Goal: Complete application form

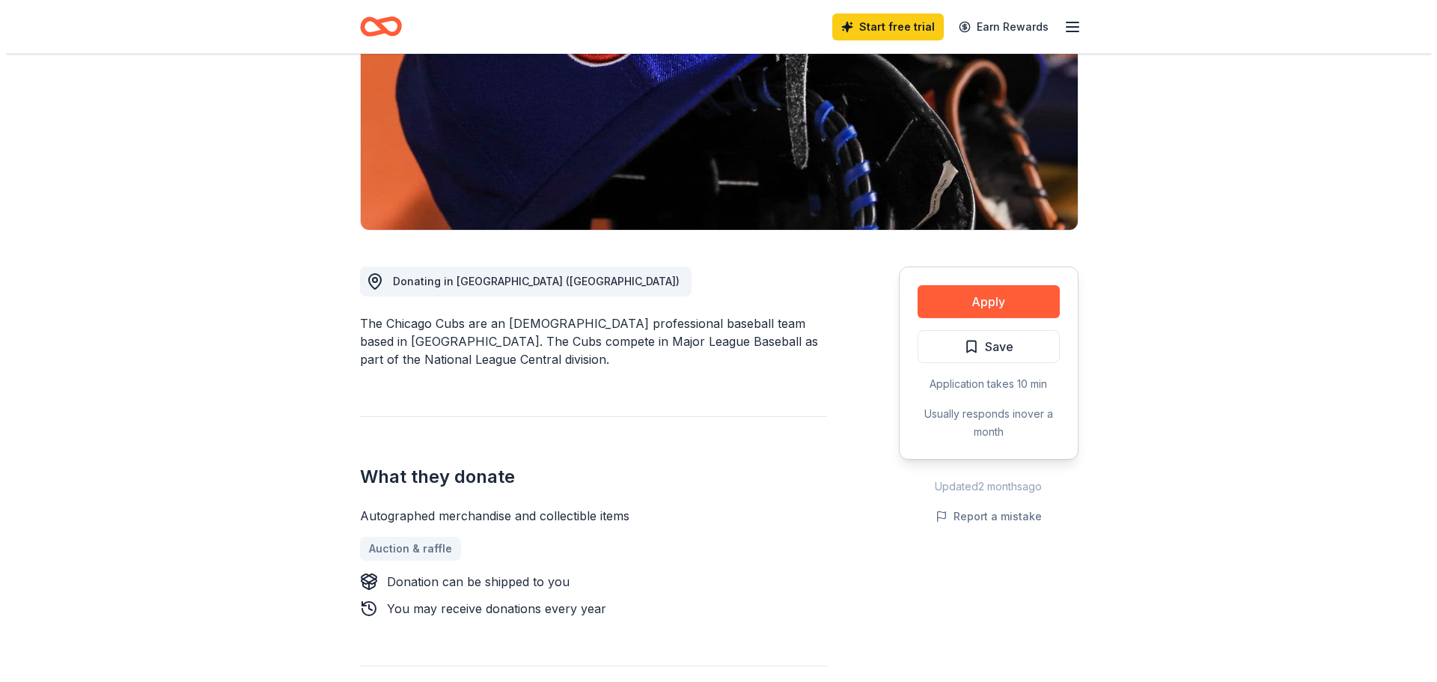
scroll to position [225, 0]
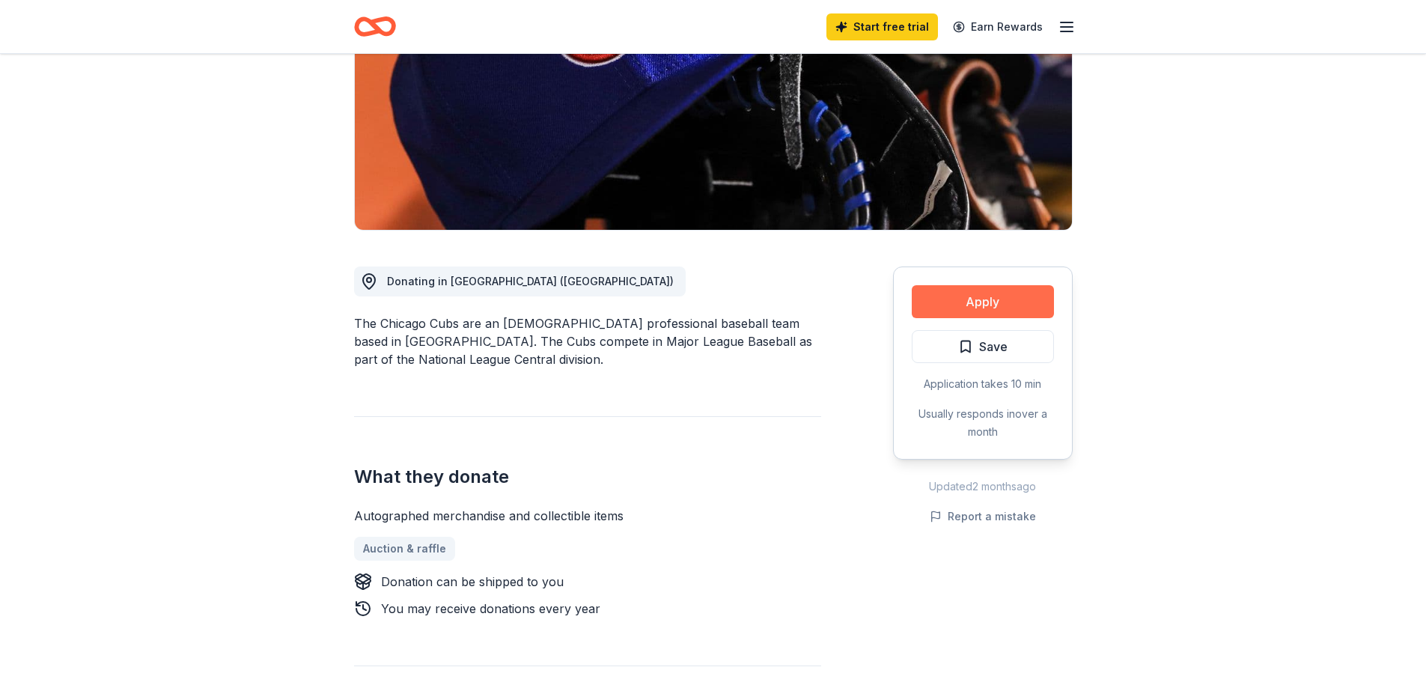
click at [1027, 293] on button "Apply" at bounding box center [983, 301] width 142 height 33
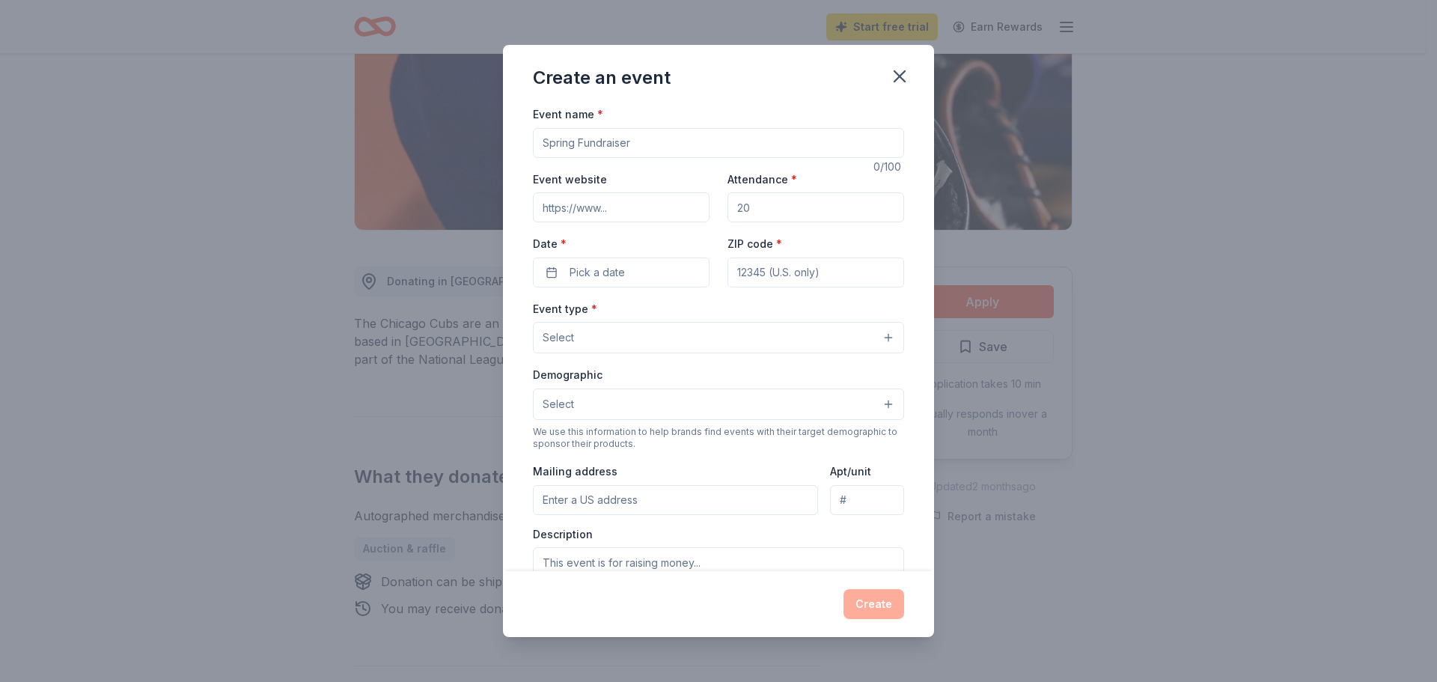
click at [635, 142] on input "Event name *" at bounding box center [718, 143] width 371 height 30
type input "2025 East Peoria JFL season"
drag, startPoint x: 820, startPoint y: 208, endPoint x: 656, endPoint y: 203, distance: 163.3
click at [661, 205] on div "Event website Attendance * Date * Pick a date ZIP code *" at bounding box center [718, 229] width 371 height 118
drag, startPoint x: 795, startPoint y: 213, endPoint x: 591, endPoint y: 207, distance: 203.7
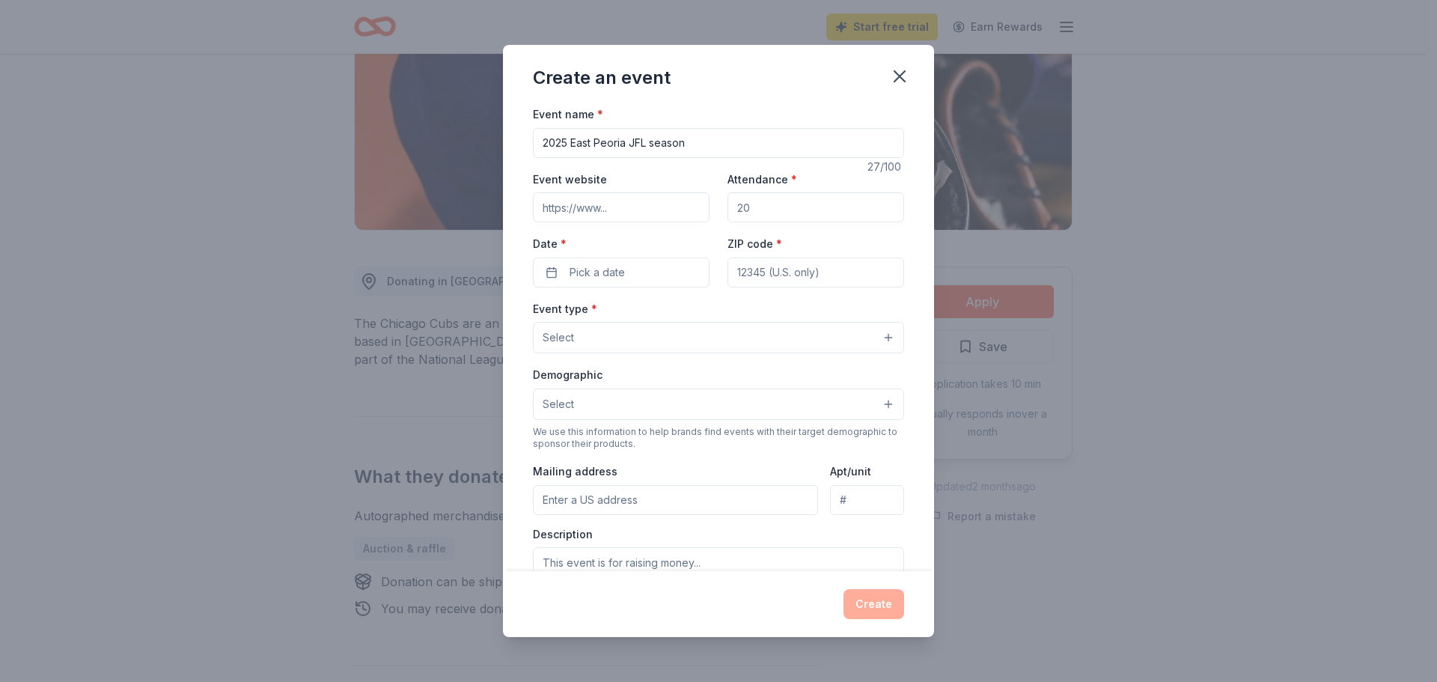
click at [625, 210] on div "Event website Attendance * Date * Pick a date ZIP code *" at bounding box center [718, 229] width 371 height 118
type input "10000"
click at [826, 263] on input "ZIP code *" at bounding box center [816, 272] width 177 height 30
click at [644, 270] on button "Pick a date" at bounding box center [621, 272] width 177 height 30
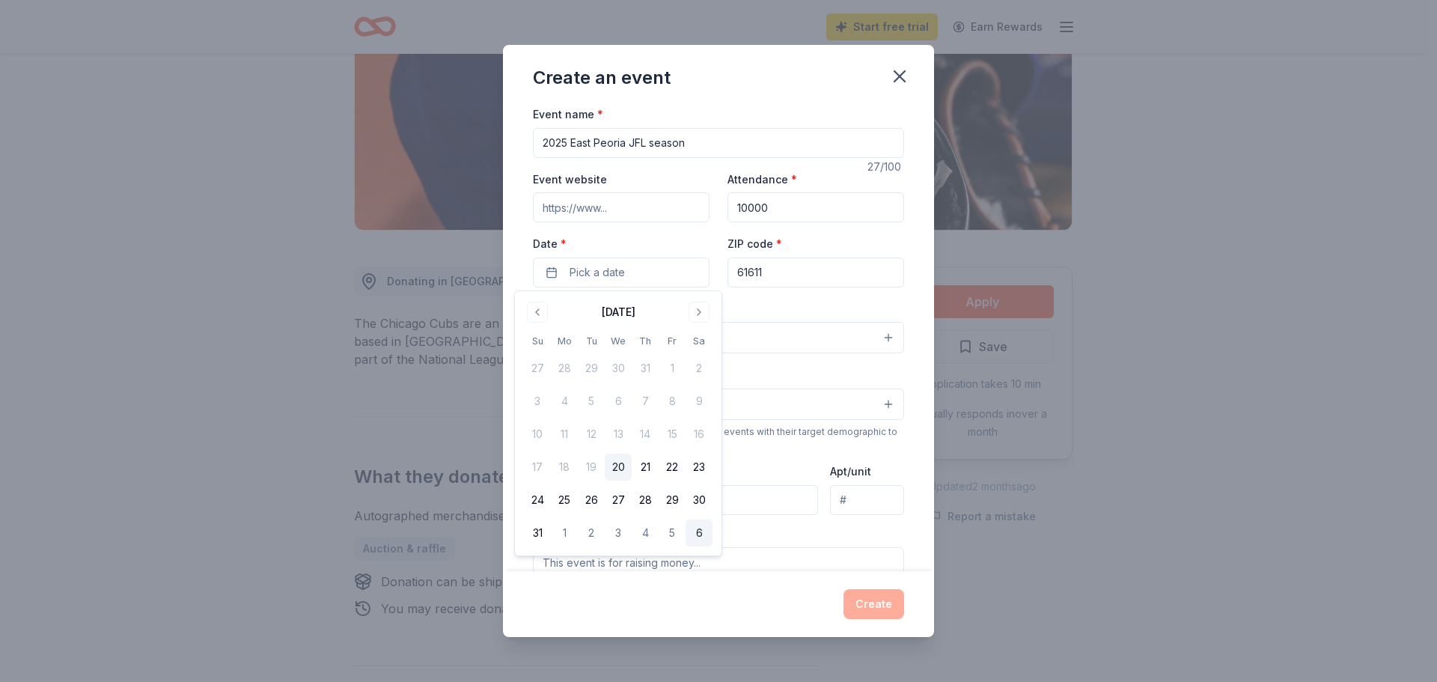
click at [697, 535] on button "6" at bounding box center [699, 532] width 27 height 27
drag, startPoint x: 773, startPoint y: 258, endPoint x: 771, endPoint y: 272, distance: 14.4
click at [774, 261] on input "61611" at bounding box center [816, 272] width 177 height 30
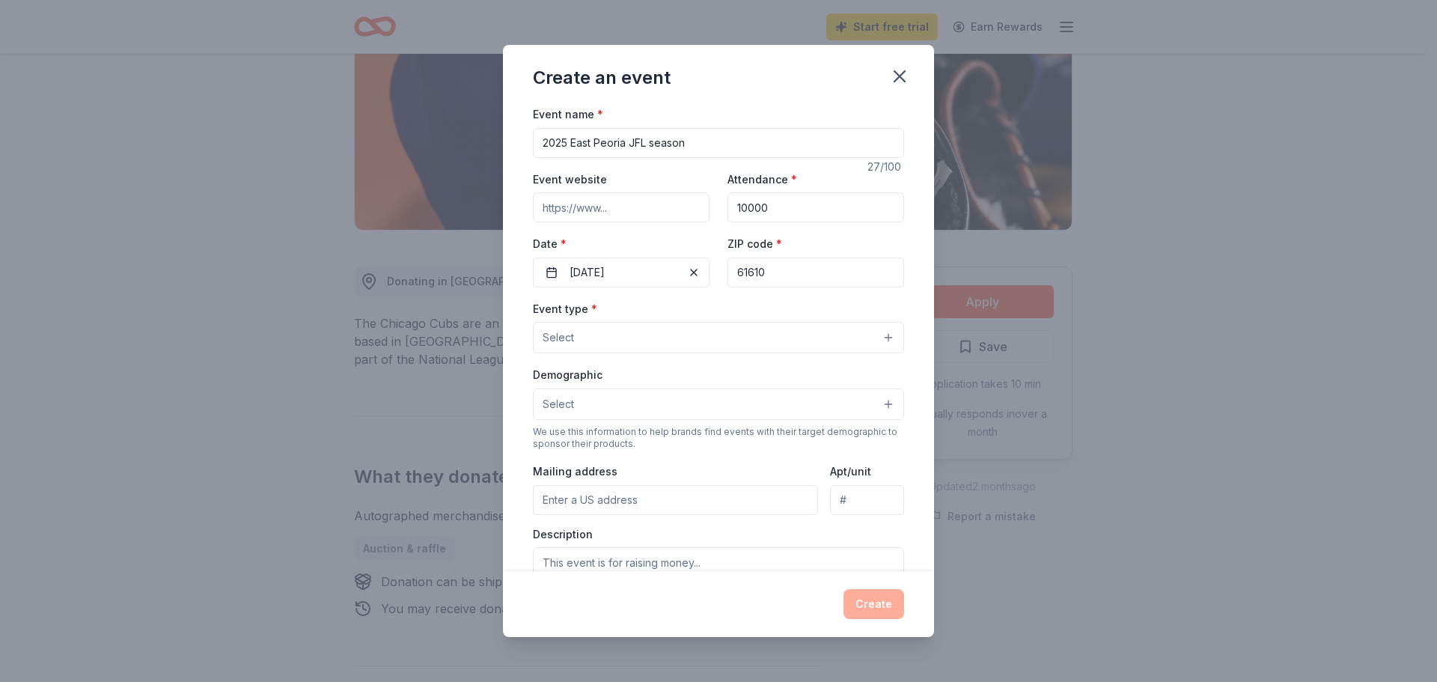
type input "61610"
click at [648, 331] on button "Select" at bounding box center [718, 337] width 371 height 31
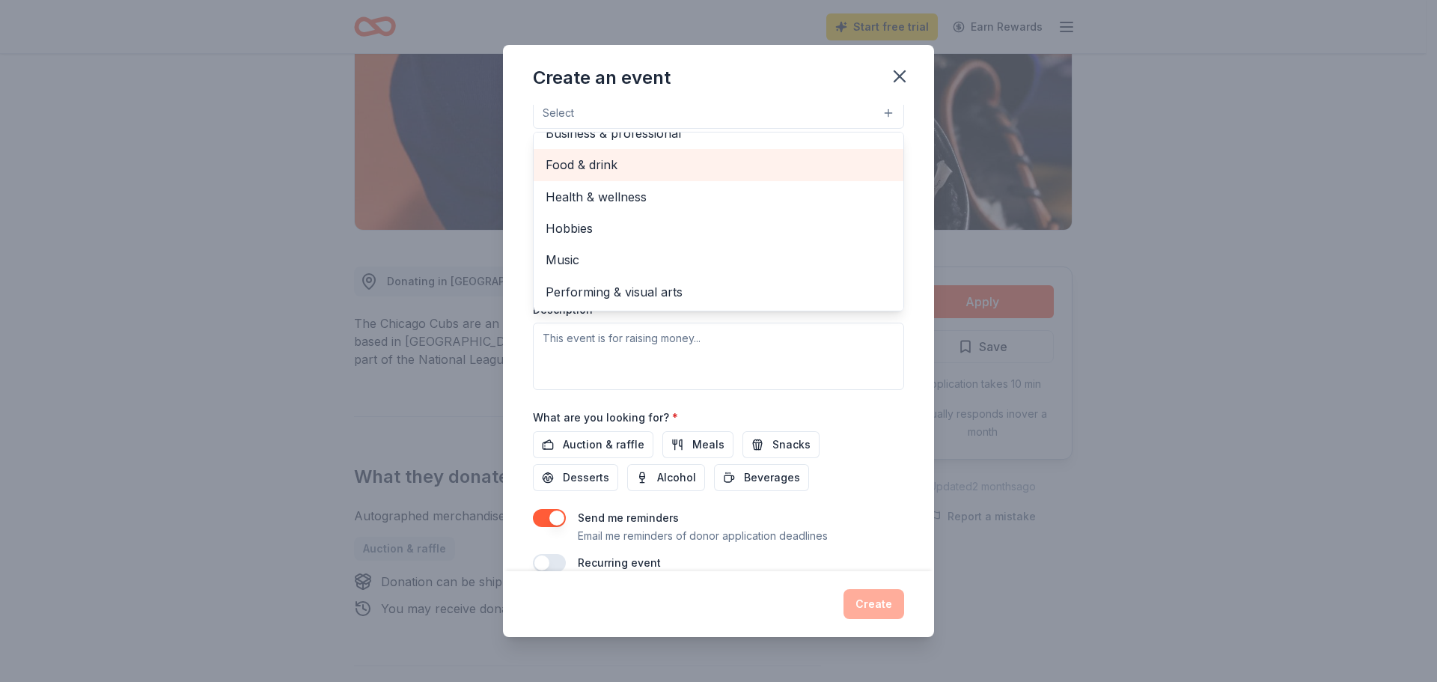
scroll to position [0, 0]
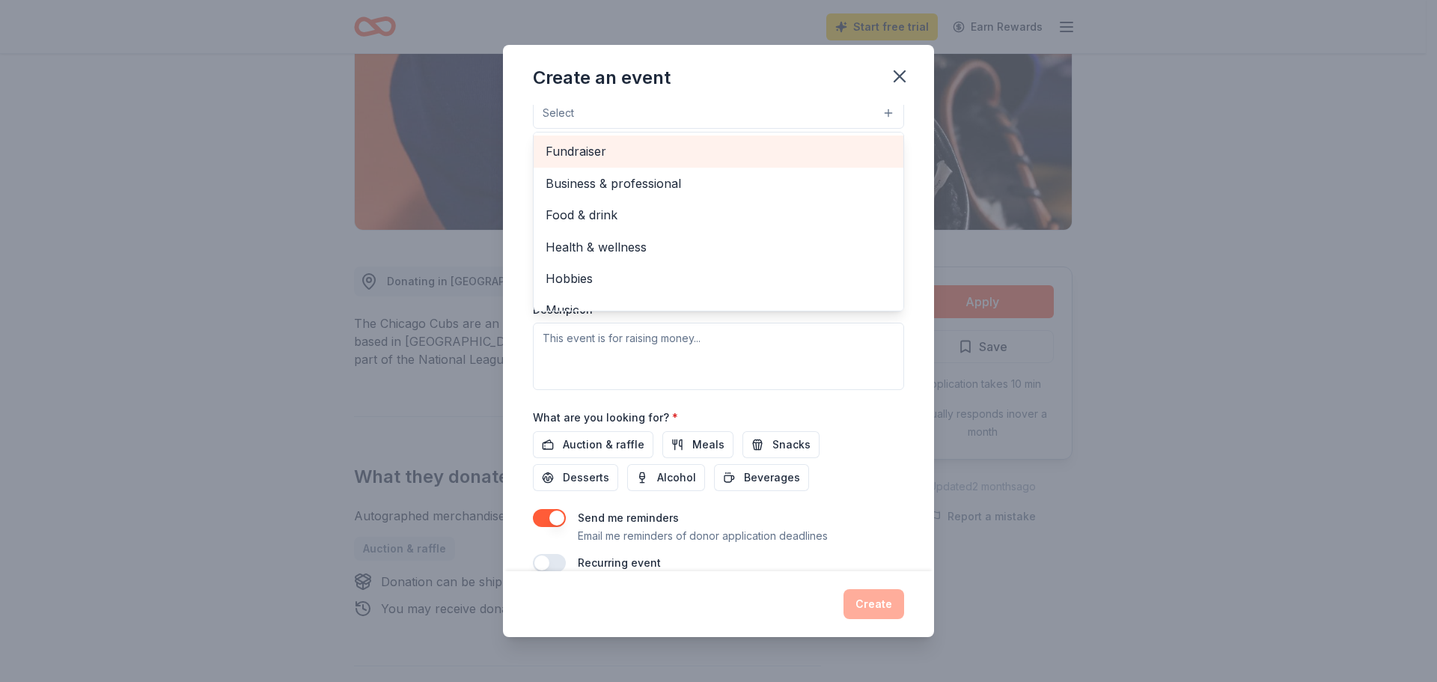
click at [618, 151] on span "Fundraiser" at bounding box center [719, 150] width 346 height 19
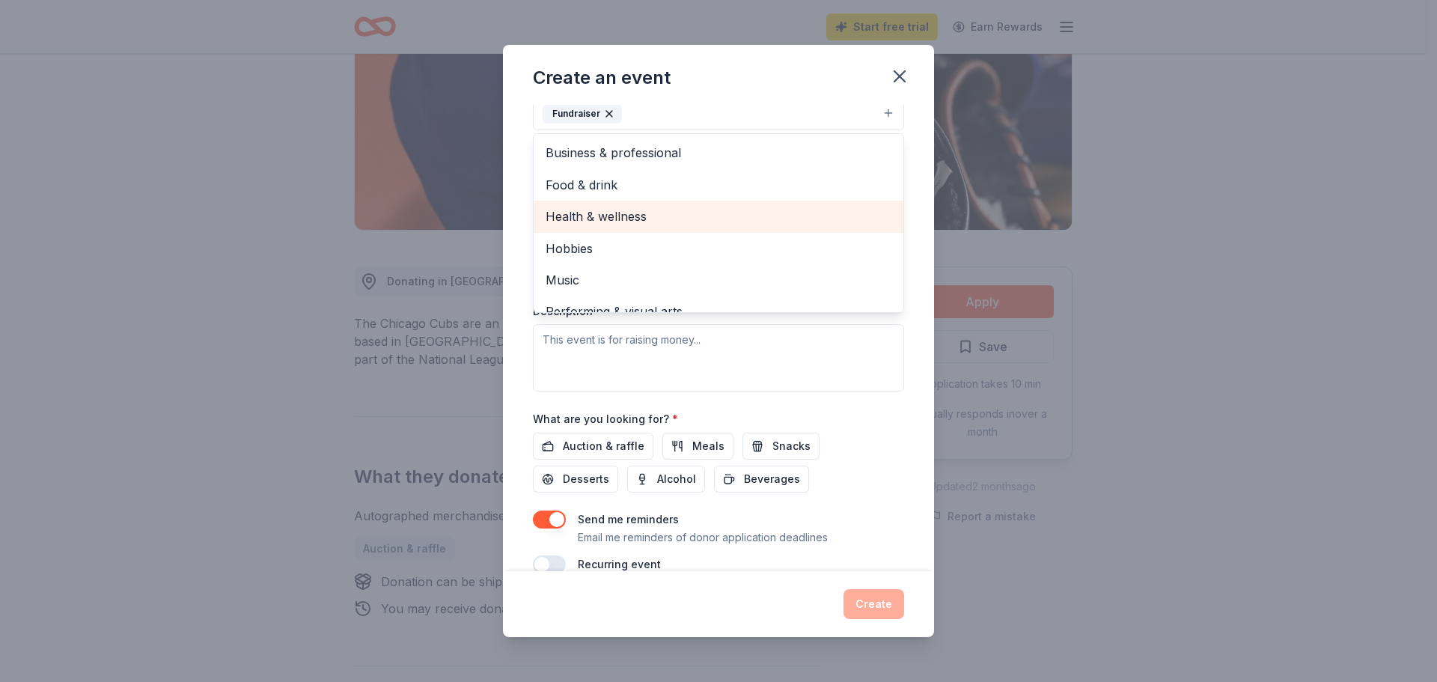
scroll to position [18, 0]
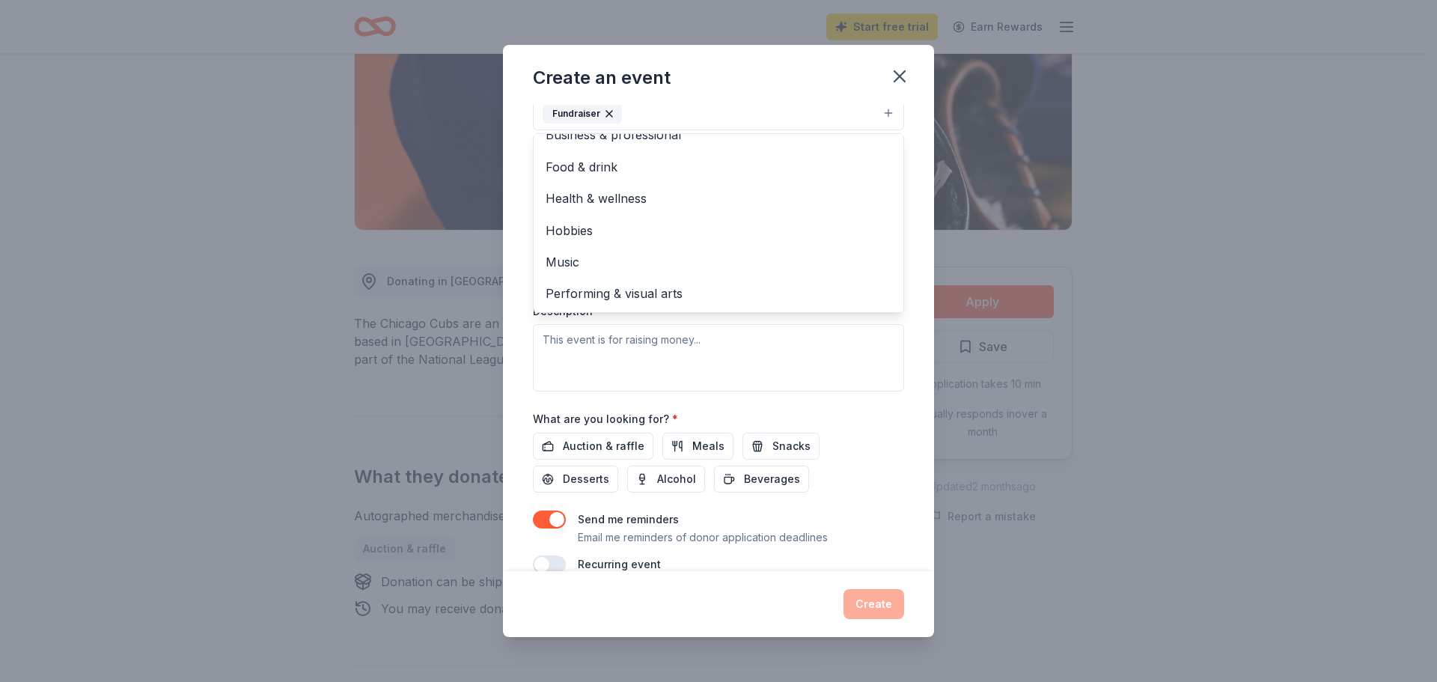
click at [1165, 400] on div "Create an event Event name * 2025 East Peoria JFL season 27 /100 Event website …" at bounding box center [718, 341] width 1437 height 682
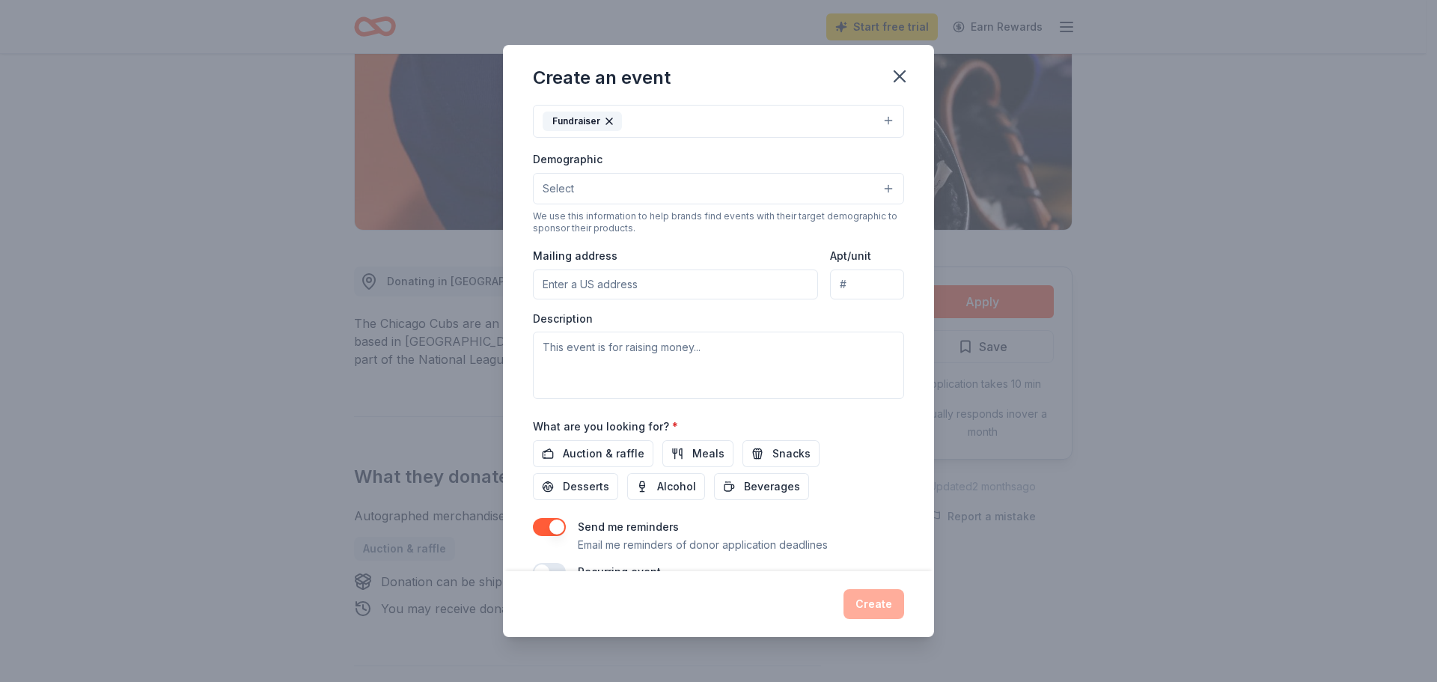
click at [650, 283] on input "Mailing address" at bounding box center [675, 284] width 285 height 30
type input "[STREET_ADDRESS]"
click at [682, 379] on textarea at bounding box center [718, 365] width 371 height 67
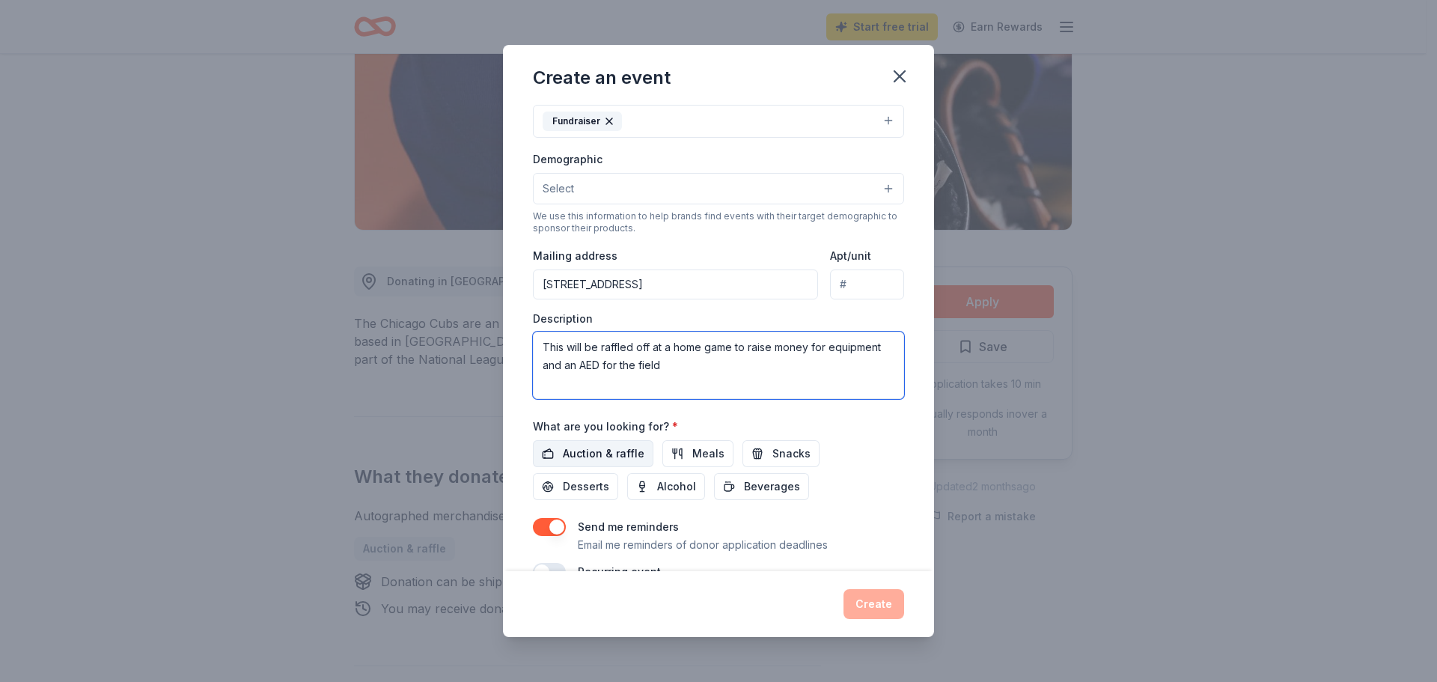
type textarea "This will be raffled off at a home game to raise money for equipment and an AED…"
click at [575, 448] on span "Auction & raffle" at bounding box center [604, 454] width 82 height 18
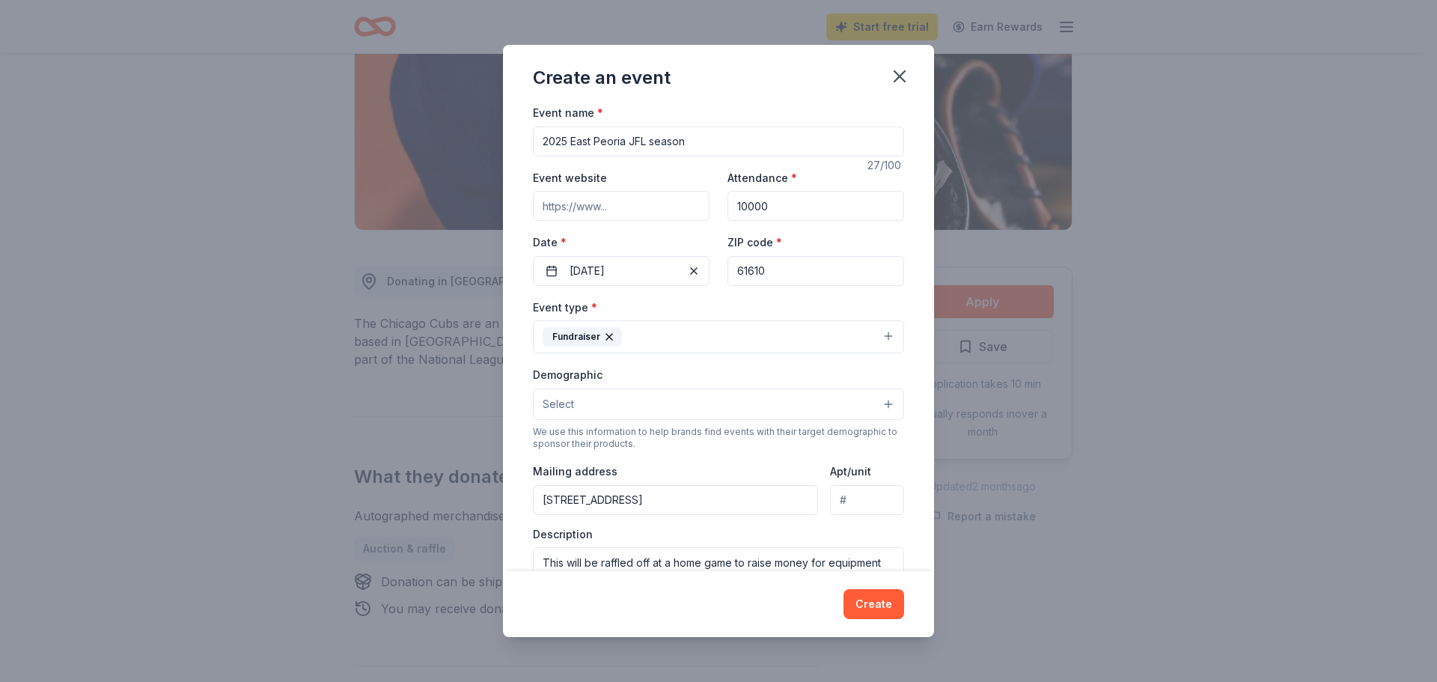
scroll to position [0, 0]
click at [608, 404] on button "Select" at bounding box center [718, 405] width 371 height 31
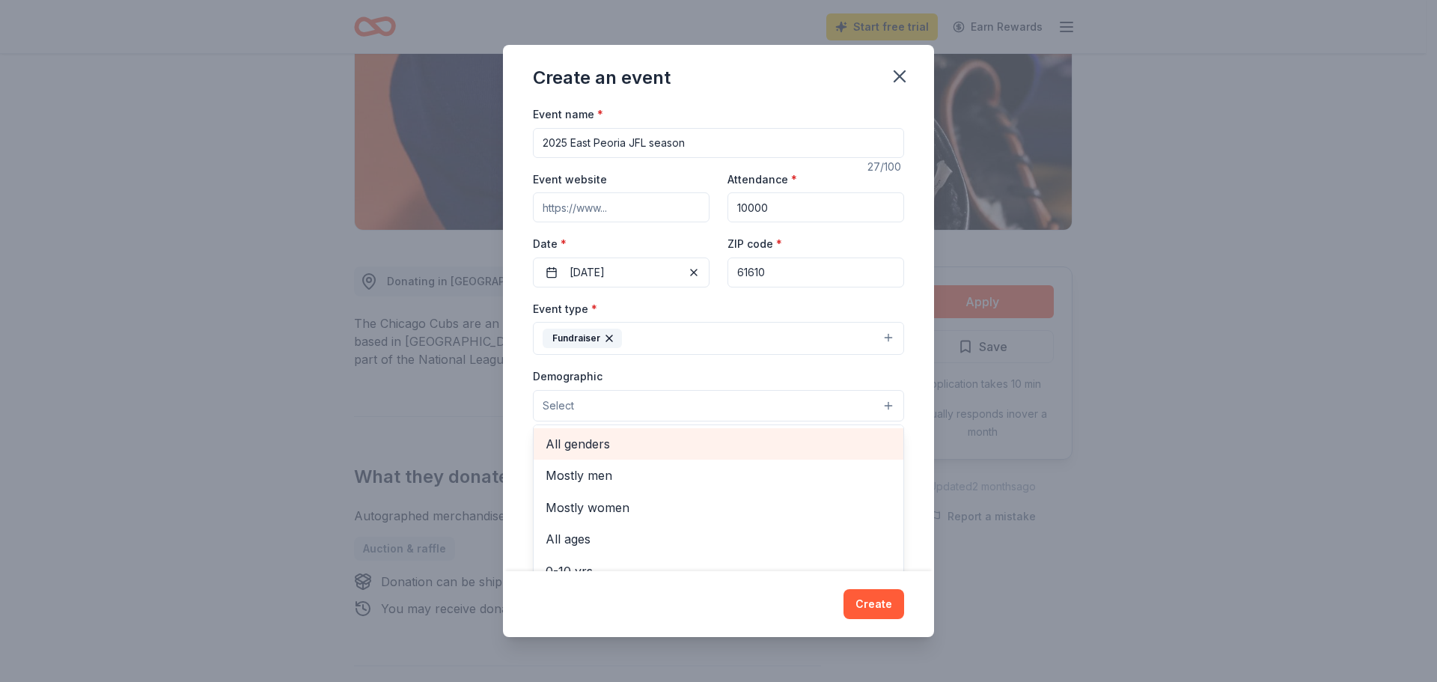
click at [625, 448] on span "All genders" at bounding box center [719, 443] width 346 height 19
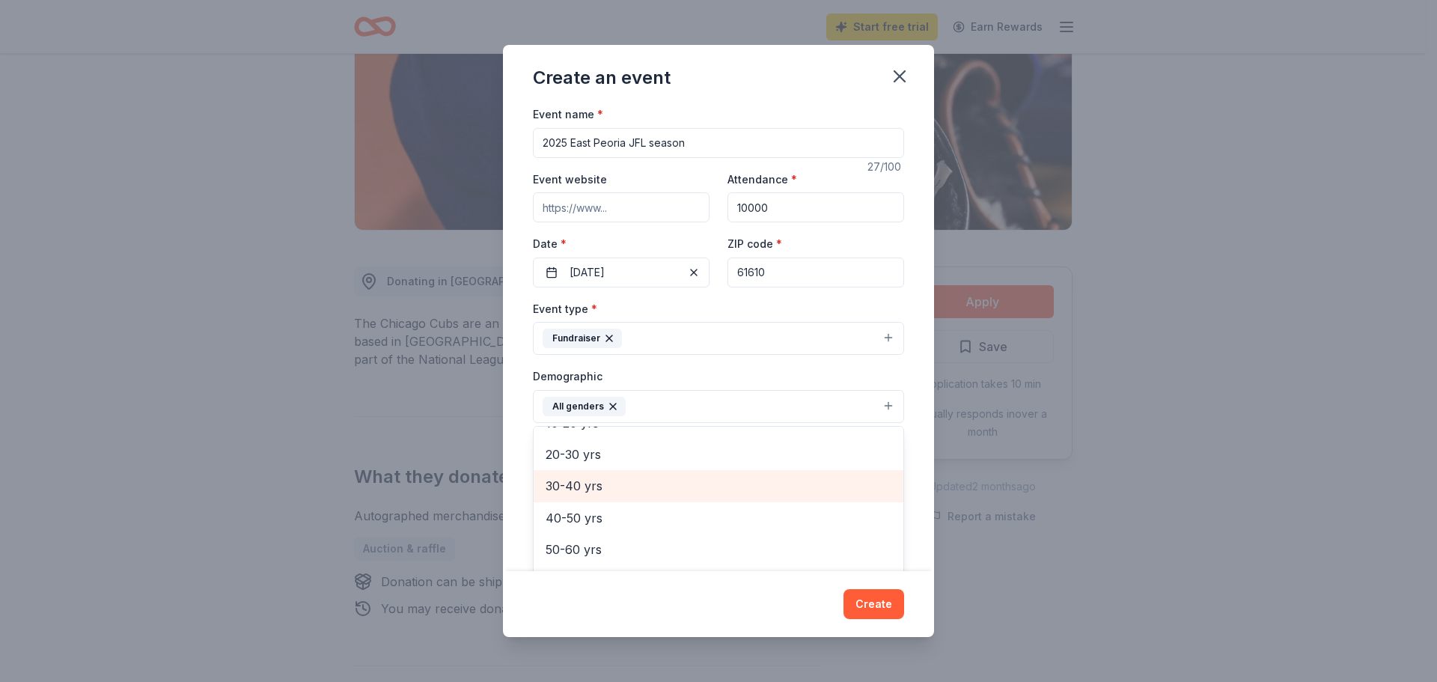
scroll to position [75, 0]
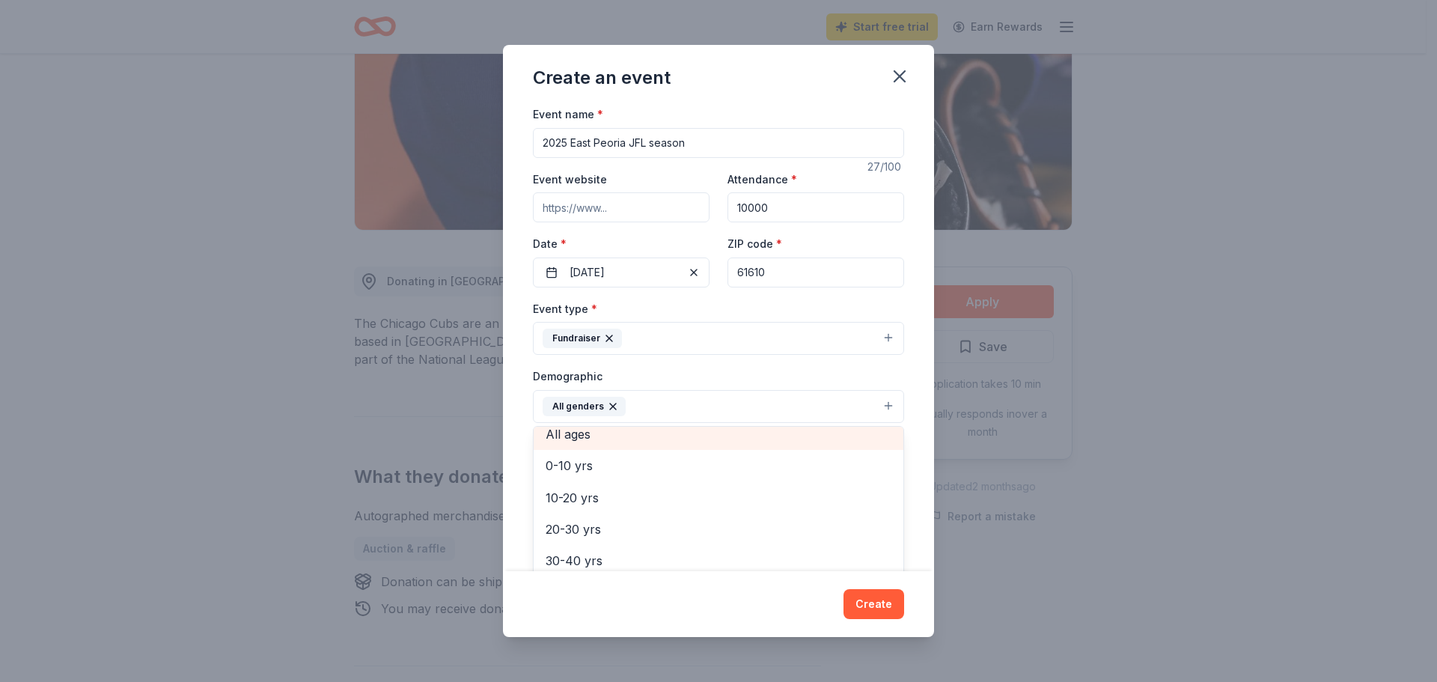
click at [683, 446] on div "All ages" at bounding box center [719, 433] width 370 height 31
click at [915, 437] on div "Event name * 2025 East Peoria JFL season 27 /100 Event website Attendance * 100…" at bounding box center [718, 338] width 431 height 466
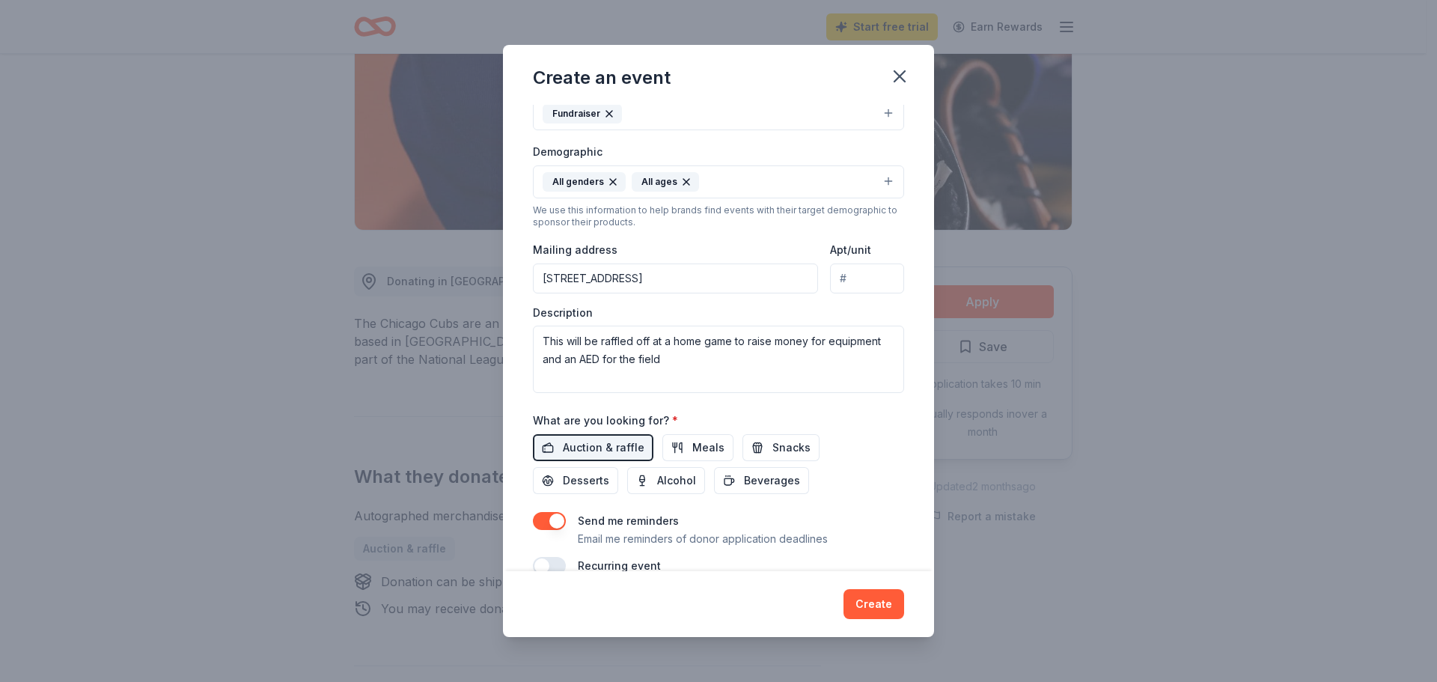
scroll to position [252, 0]
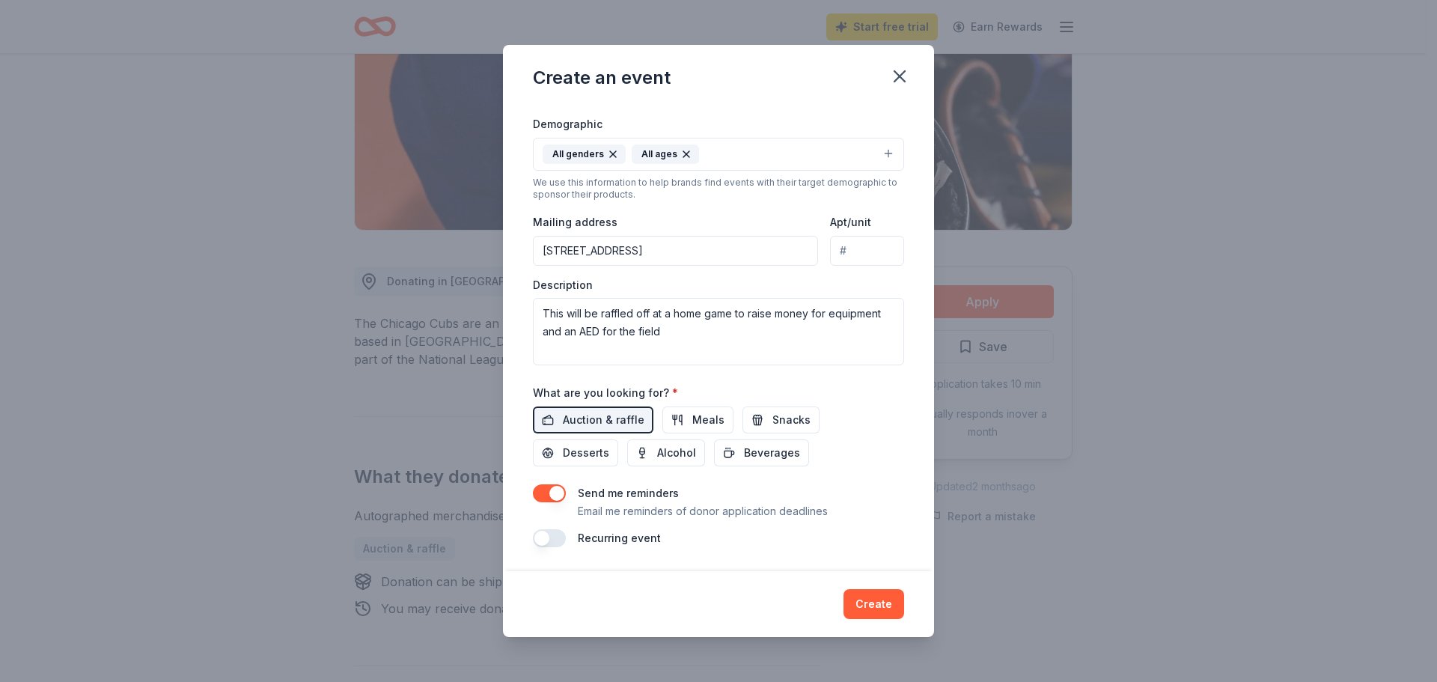
click at [543, 544] on button "button" at bounding box center [549, 538] width 33 height 18
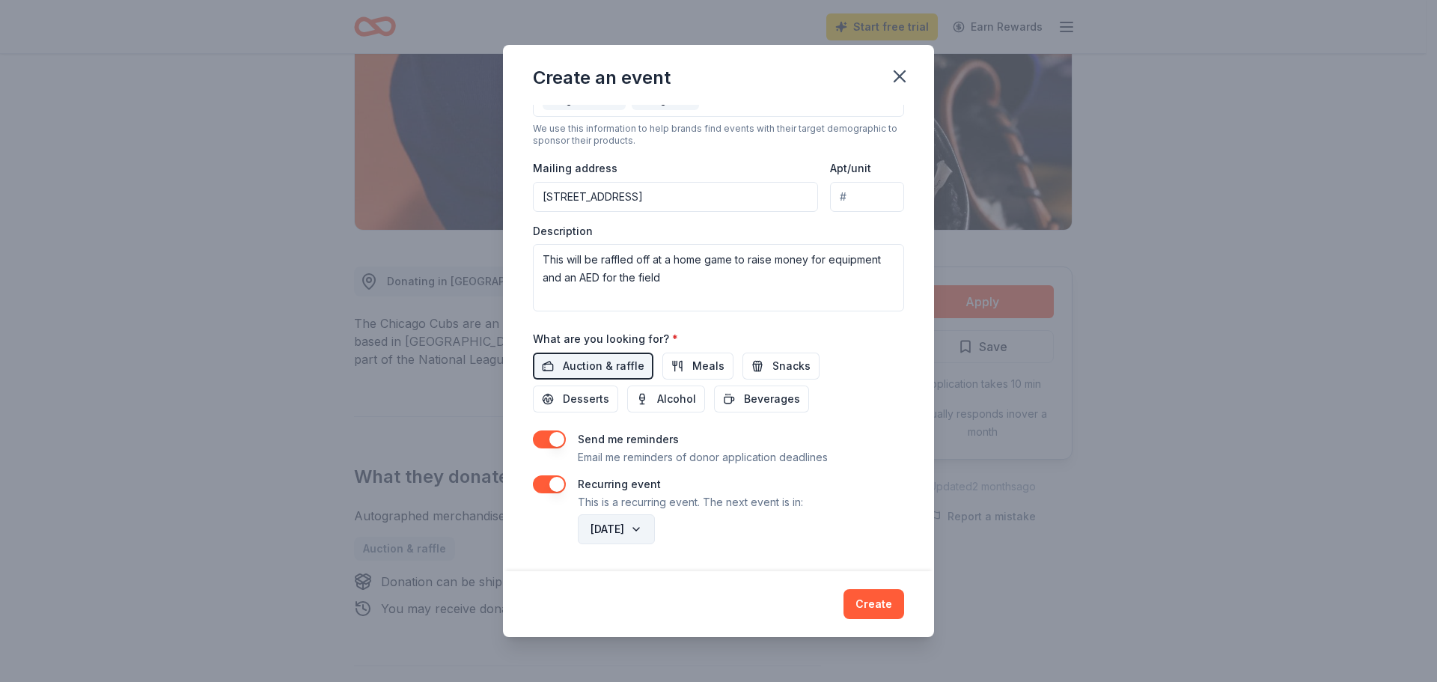
click at [655, 531] on button "[DATE]" at bounding box center [616, 529] width 77 height 30
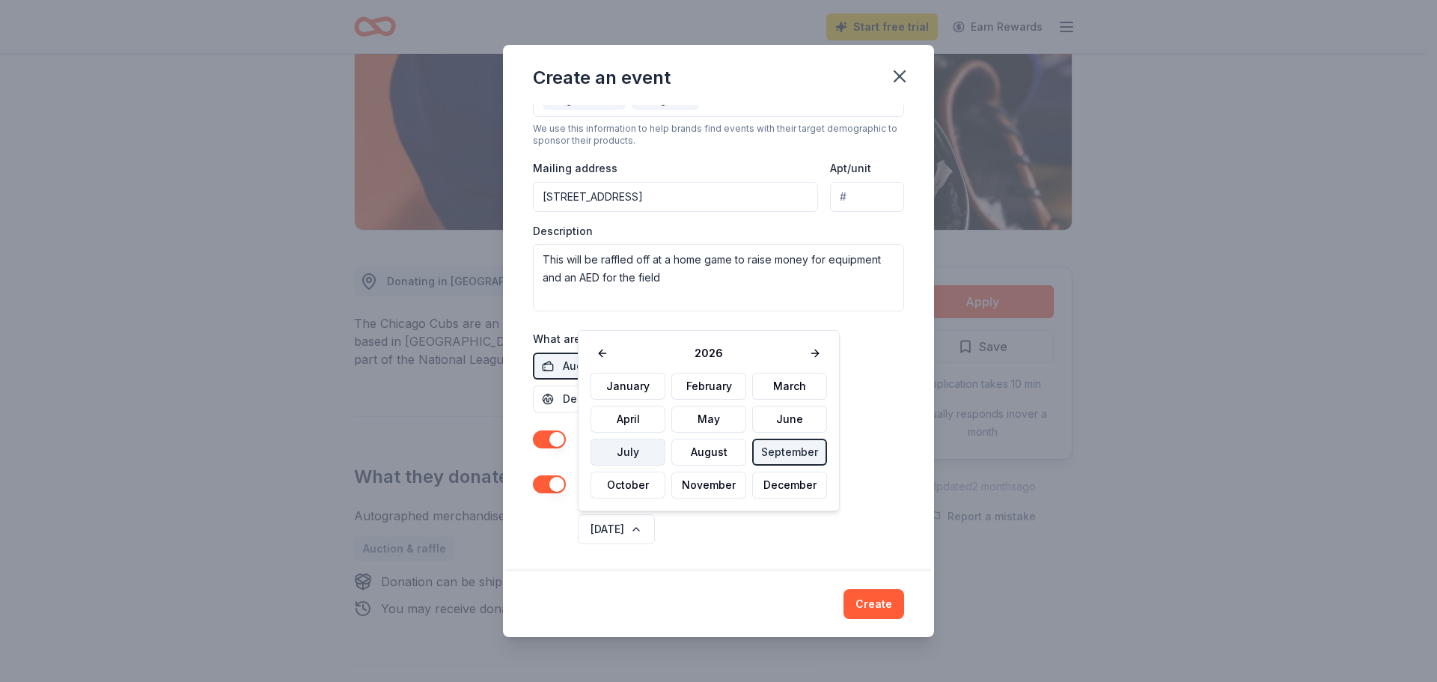
click at [606, 454] on button "July" at bounding box center [628, 452] width 75 height 27
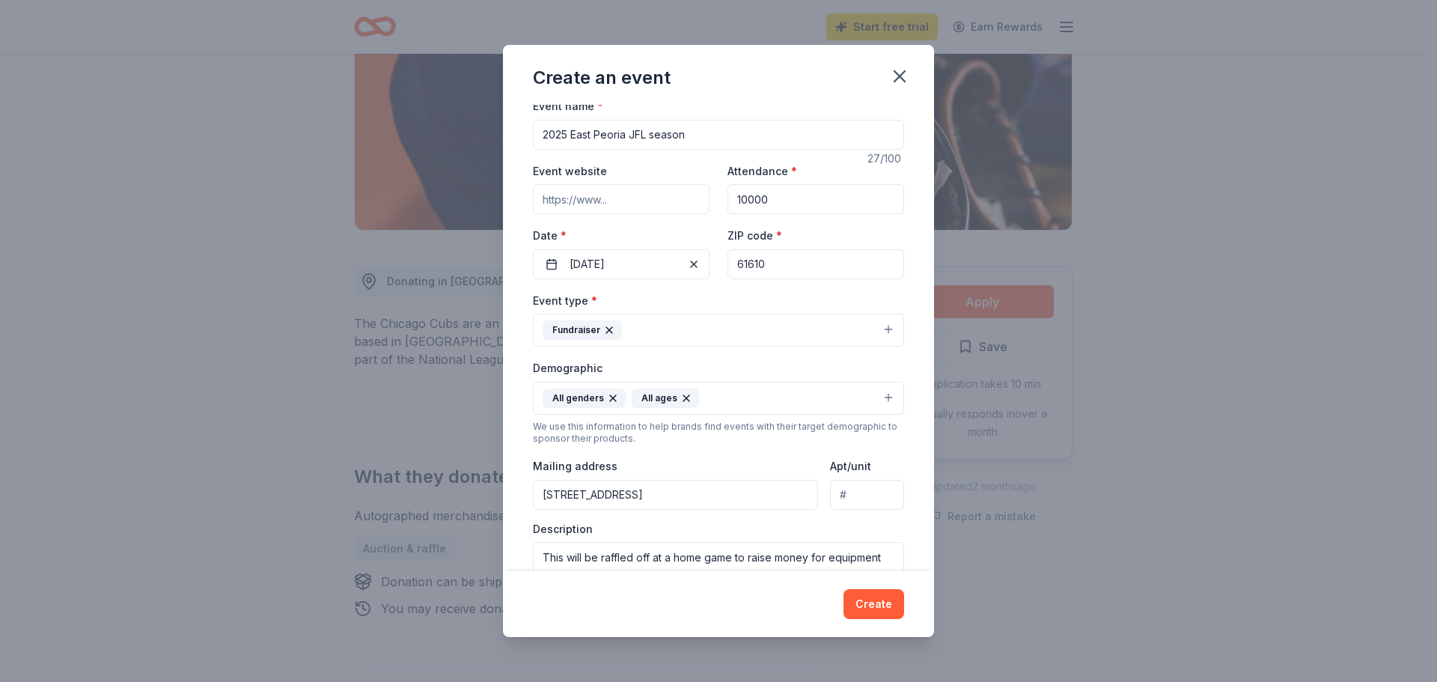
scroll to position [0, 0]
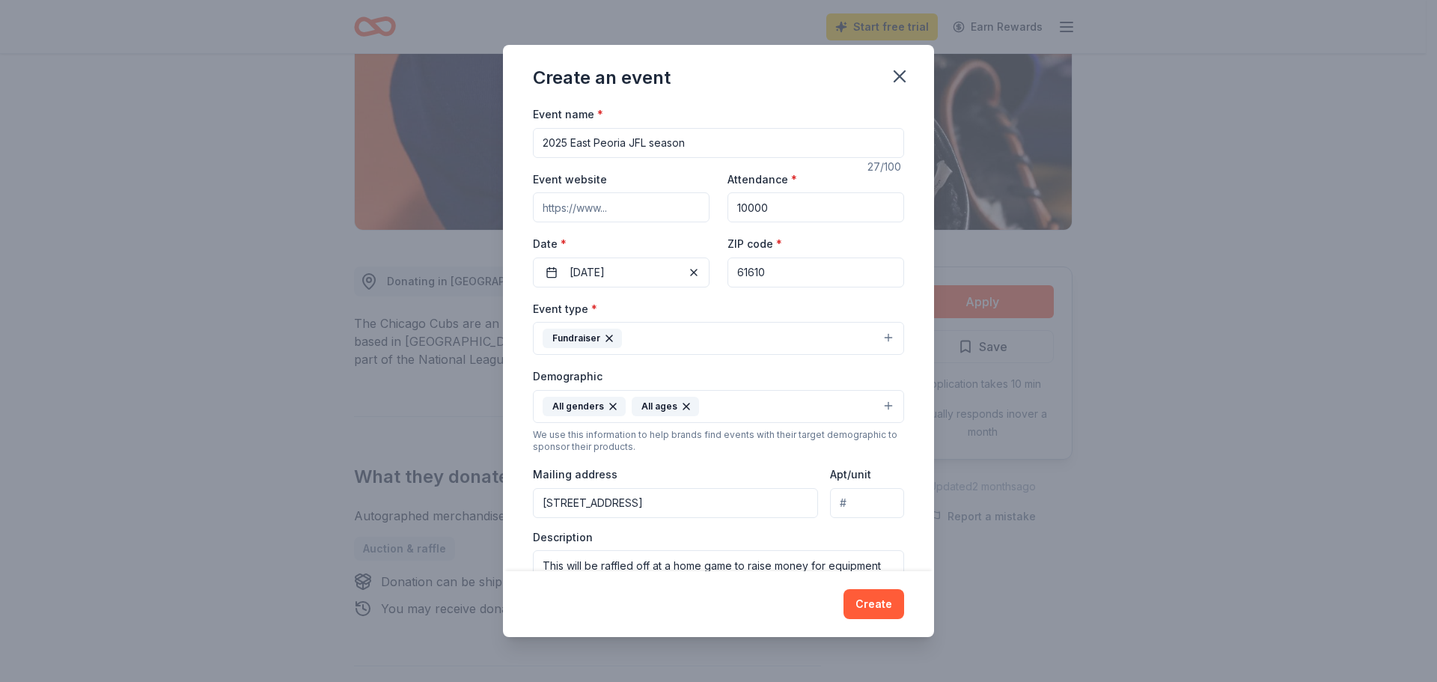
click at [653, 213] on input "Event website" at bounding box center [621, 207] width 177 height 30
type input "[DOMAIN_NAME]"
click at [891, 594] on button "Create" at bounding box center [874, 604] width 61 height 30
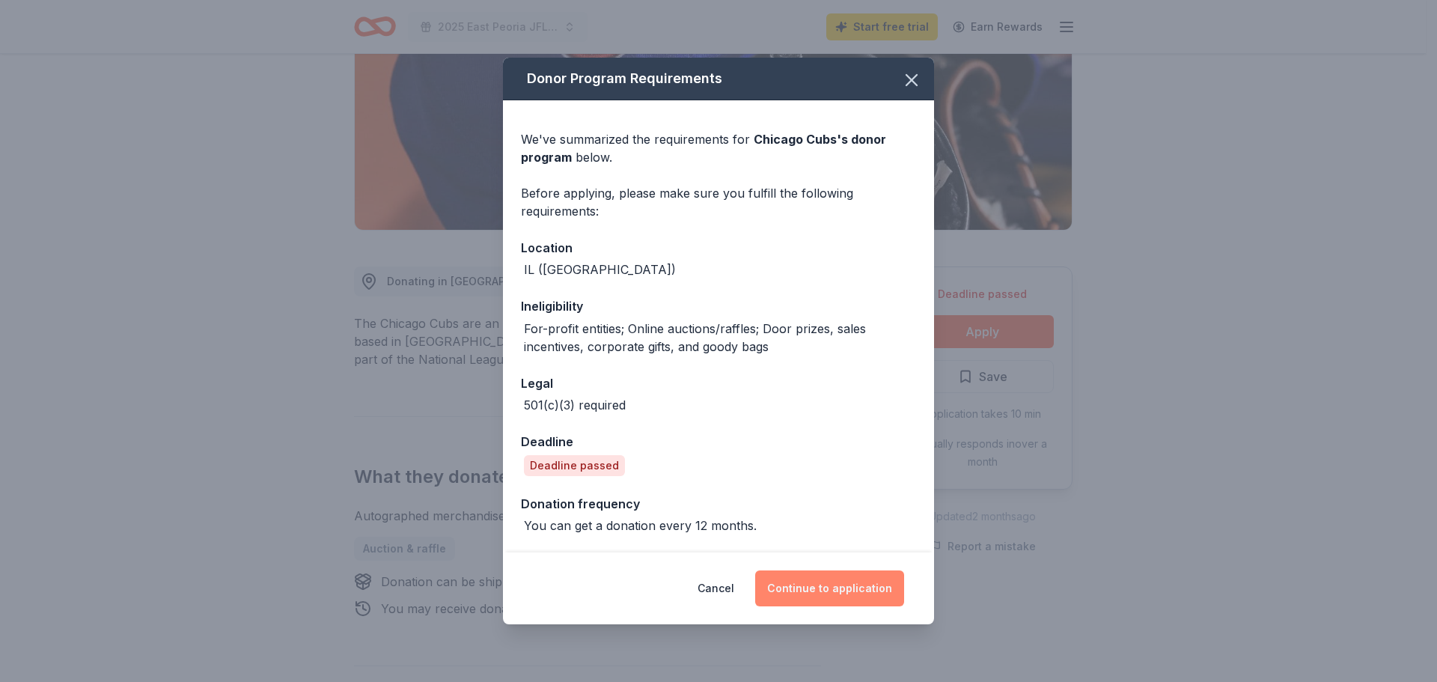
click at [834, 589] on button "Continue to application" at bounding box center [829, 588] width 149 height 36
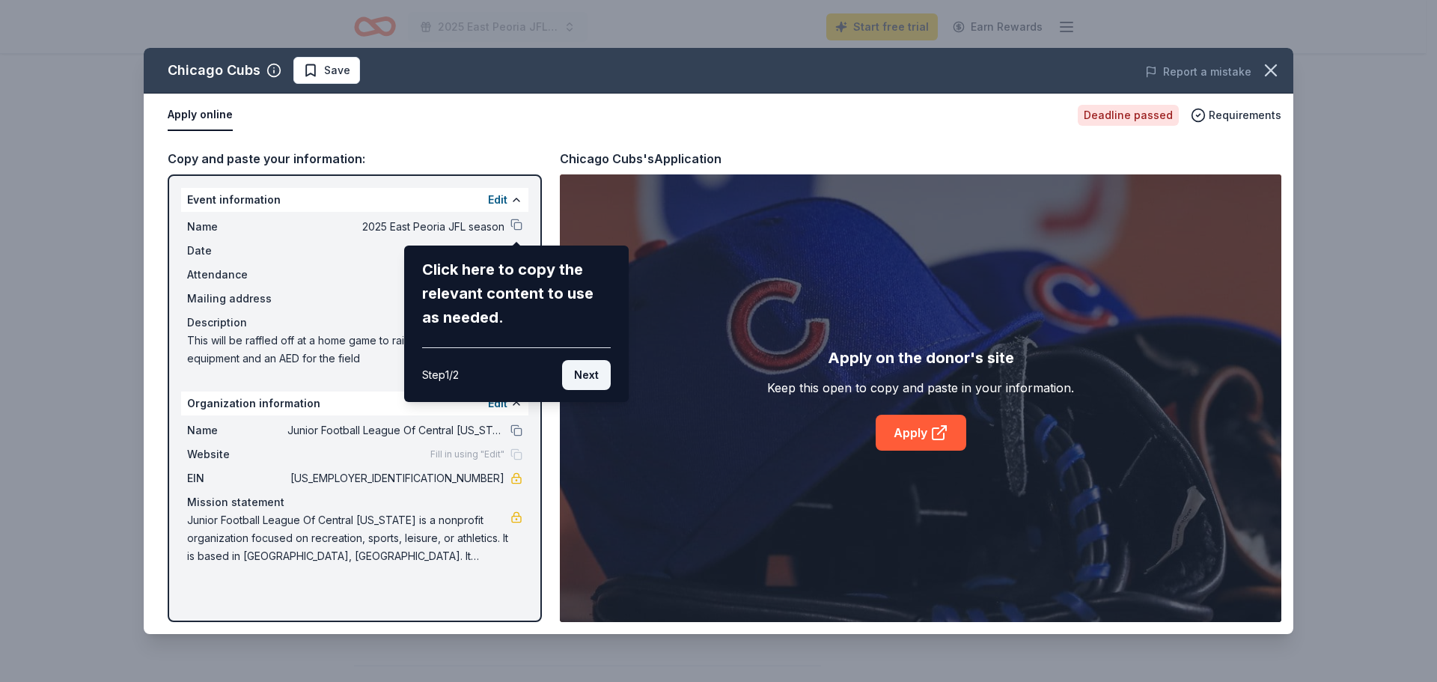
click at [593, 381] on button "Next" at bounding box center [586, 375] width 49 height 30
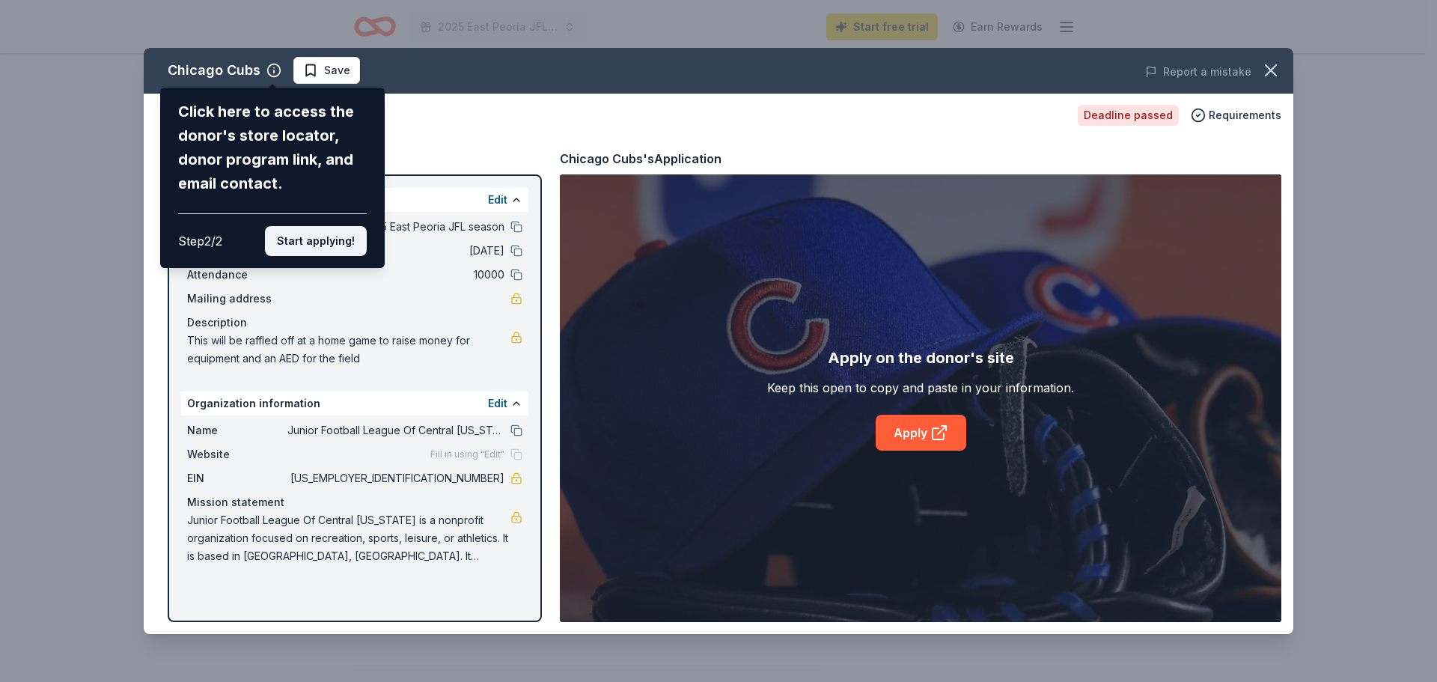
click at [312, 247] on button "Start applying!" at bounding box center [316, 241] width 102 height 30
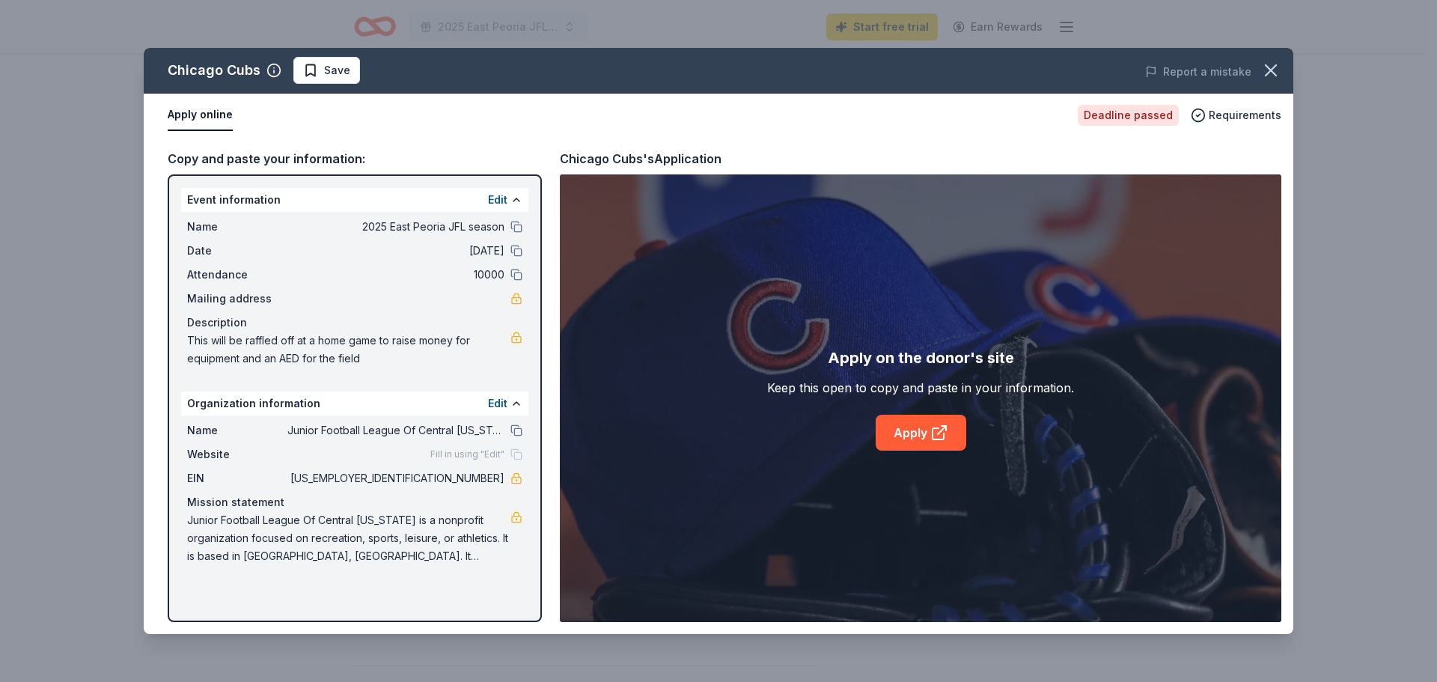
click at [939, 435] on div "Chicago Cubs Save Report a mistake Apply online Deadline passed Requirements Co…" at bounding box center [719, 341] width 1150 height 586
click at [914, 436] on link "Apply" at bounding box center [921, 433] width 91 height 36
drag, startPoint x: 450, startPoint y: 478, endPoint x: 487, endPoint y: 479, distance: 36.7
click at [487, 479] on span "[US_EMPLOYER_IDENTIFICATION_NUMBER]" at bounding box center [395, 478] width 217 height 18
click at [442, 480] on span "[US_EMPLOYER_IDENTIFICATION_NUMBER]" at bounding box center [395, 478] width 217 height 18
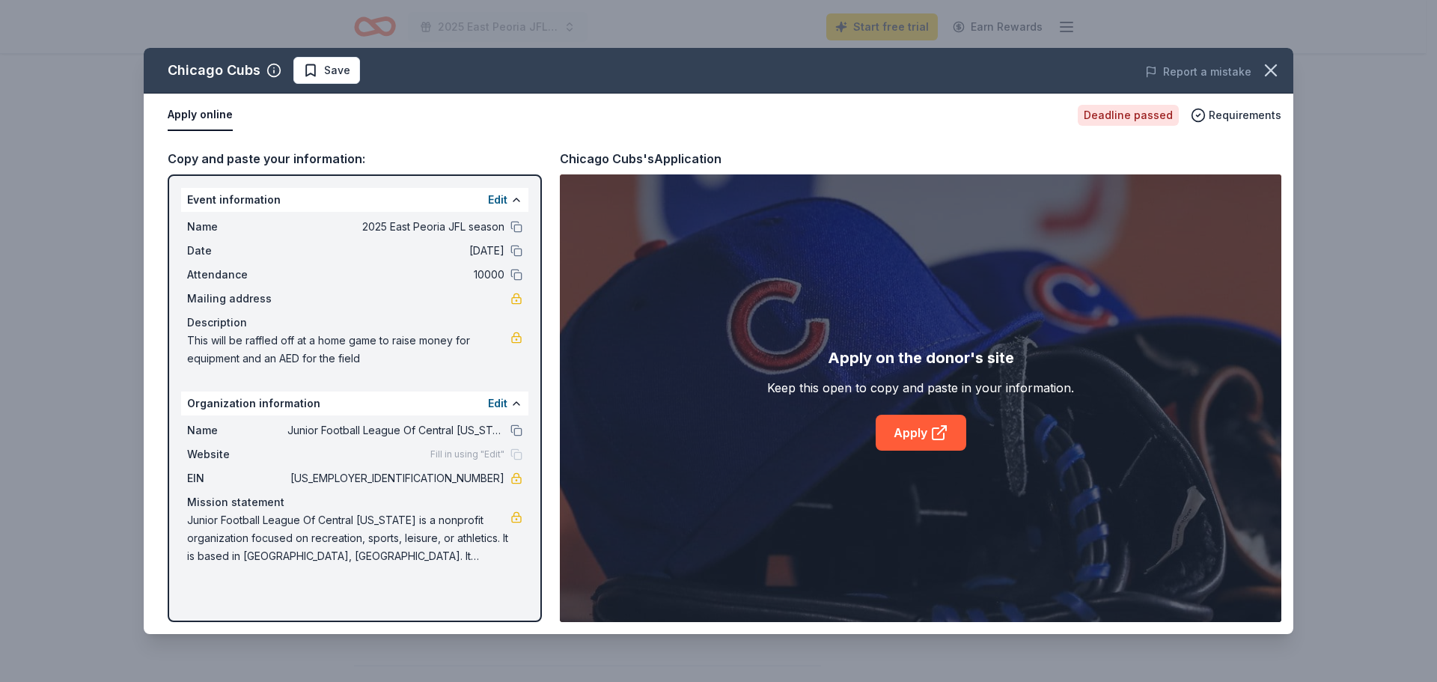
drag, startPoint x: 448, startPoint y: 478, endPoint x: 456, endPoint y: 476, distance: 8.5
click at [449, 478] on span "[US_EMPLOYER_IDENTIFICATION_NUMBER]" at bounding box center [395, 478] width 217 height 18
click at [457, 476] on span "[US_EMPLOYER_IDENTIFICATION_NUMBER]" at bounding box center [395, 478] width 217 height 18
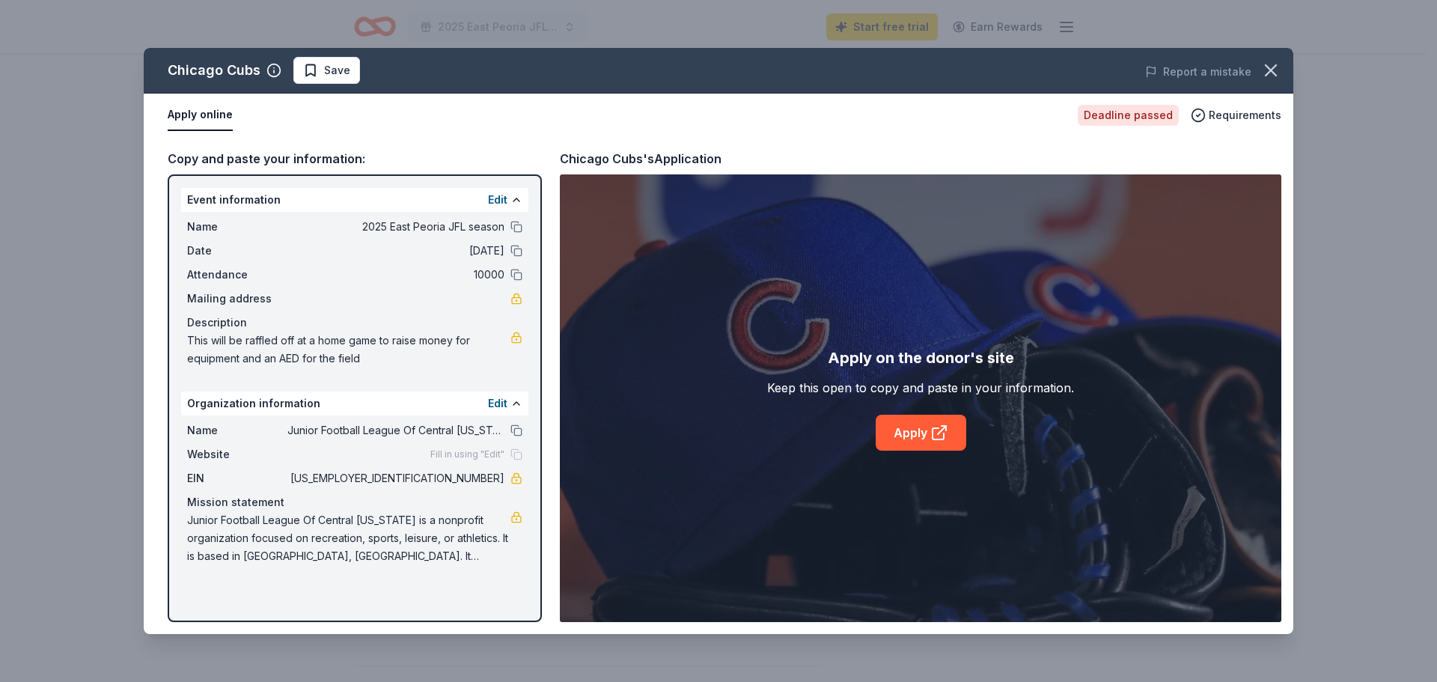
click at [457, 476] on span "[US_EMPLOYER_IDENTIFICATION_NUMBER]" at bounding box center [395, 478] width 217 height 18
